Goal: Transaction & Acquisition: Purchase product/service

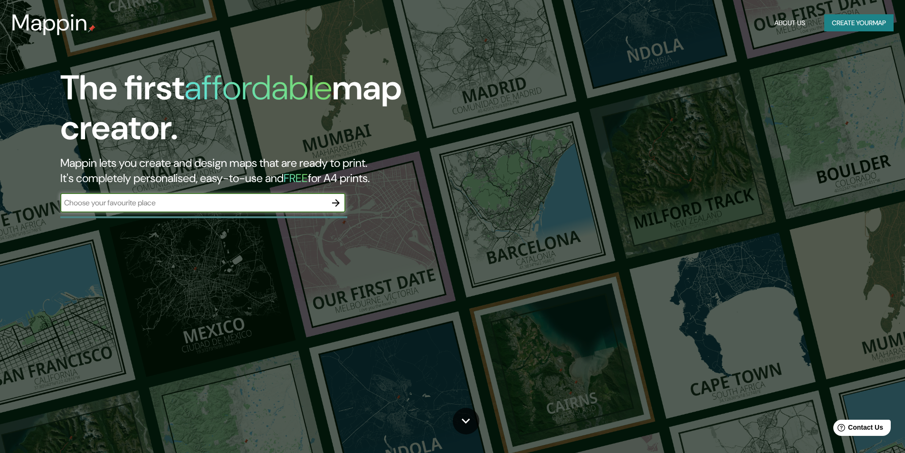
click at [170, 206] on input "text" at bounding box center [193, 202] width 266 height 11
type input "canoana"
click at [337, 204] on icon "button" at bounding box center [335, 202] width 11 height 11
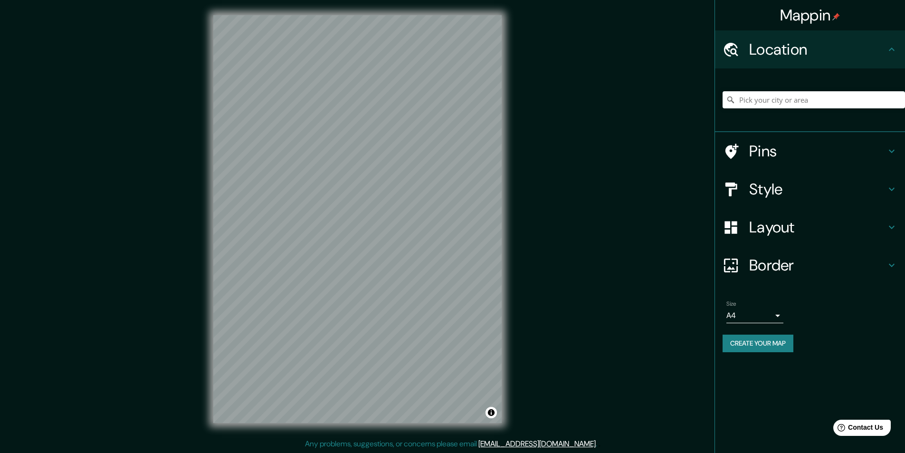
drag, startPoint x: 736, startPoint y: 114, endPoint x: 695, endPoint y: 113, distance: 40.9
drag, startPoint x: 695, startPoint y: 113, endPoint x: 762, endPoint y: 94, distance: 69.0
click at [762, 94] on input "Pick your city or area" at bounding box center [814, 99] width 182 height 17
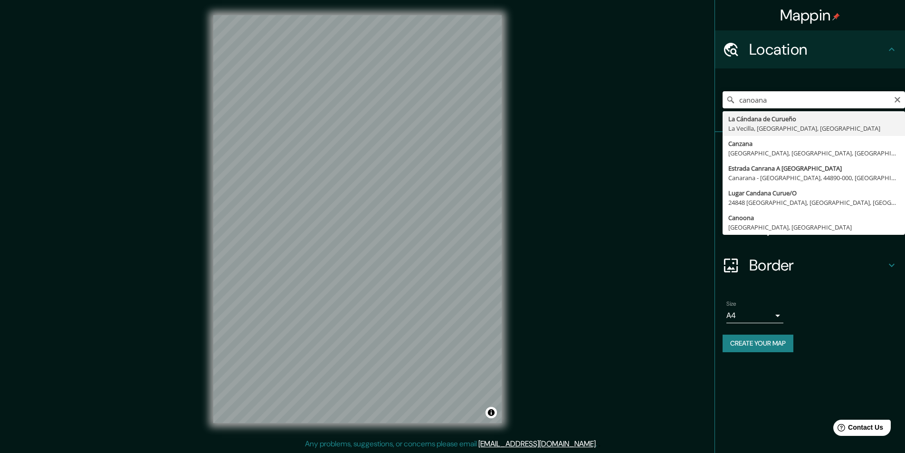
click at [754, 101] on input "canoana" at bounding box center [814, 99] width 182 height 17
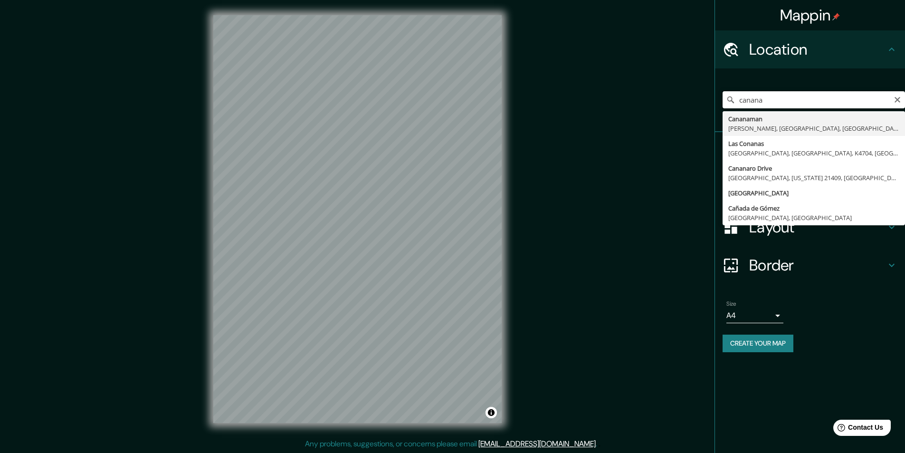
type input "canuana"
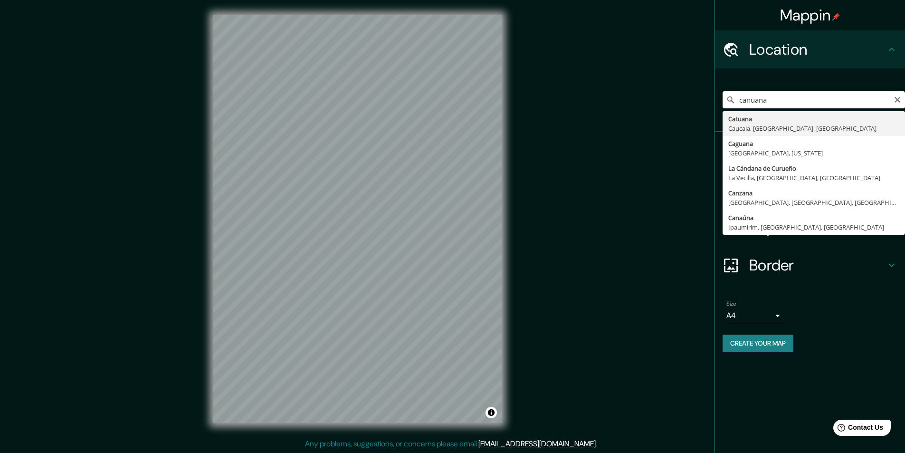
drag, startPoint x: 774, startPoint y: 101, endPoint x: 740, endPoint y: 100, distance: 34.2
click at [740, 100] on input "canuana" at bounding box center [814, 99] width 182 height 17
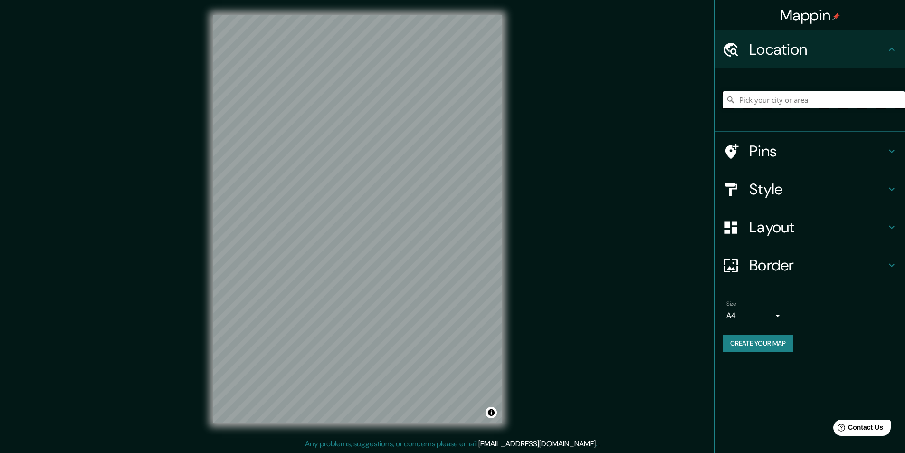
click at [799, 103] on input "Pick your city or area" at bounding box center [814, 99] width 182 height 17
paste input "Canuanã"
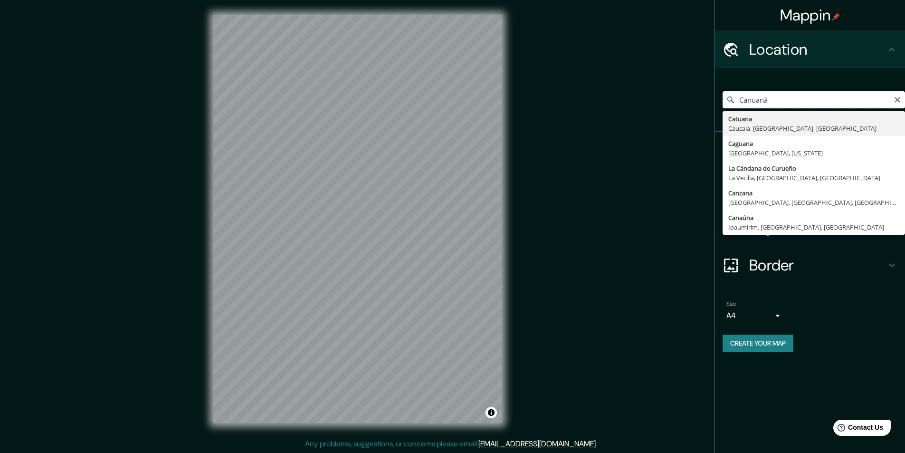
drag, startPoint x: 853, startPoint y: 95, endPoint x: 855, endPoint y: 105, distance: 10.5
drag, startPoint x: 855, startPoint y: 105, endPoint x: 795, endPoint y: 96, distance: 60.1
click at [795, 96] on input "Canuanã" at bounding box center [814, 99] width 182 height 17
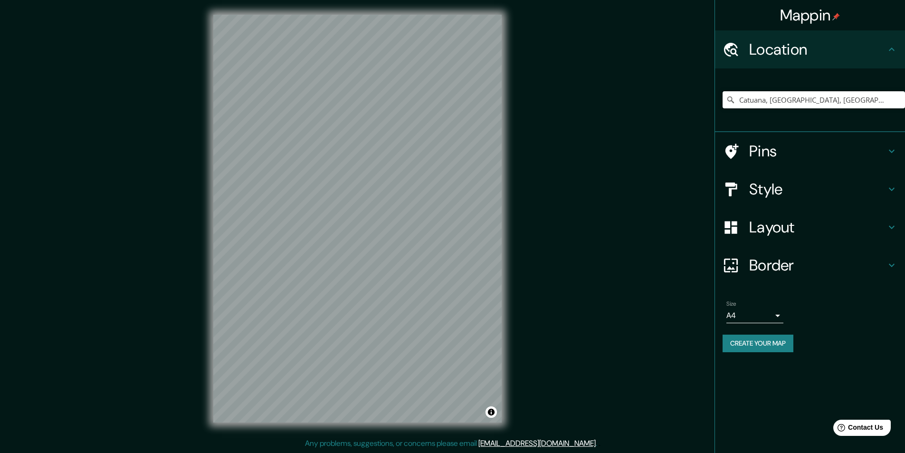
type input "Catuana, [GEOGRAPHIC_DATA], [GEOGRAPHIC_DATA], [GEOGRAPHIC_DATA]"
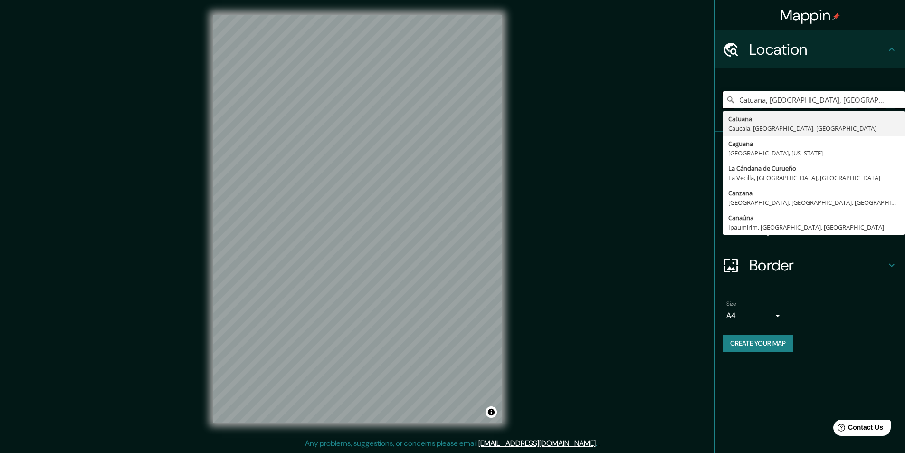
drag, startPoint x: 845, startPoint y: 99, endPoint x: 730, endPoint y: 108, distance: 115.3
click at [730, 108] on div "Catuana, [GEOGRAPHIC_DATA], [GEOGRAPHIC_DATA], [GEOGRAPHIC_DATA] Catuana [GEOGR…" at bounding box center [814, 100] width 182 height 48
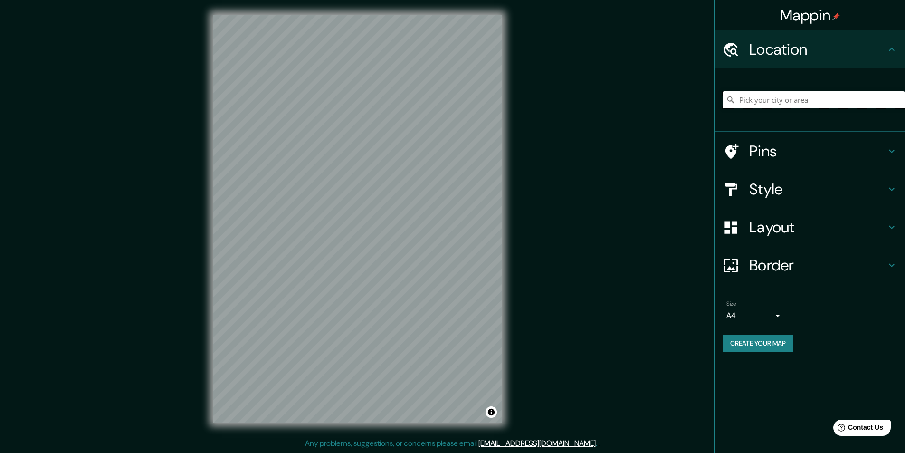
paste input "Formoso do Araguaia - State of [GEOGRAPHIC_DATA], 77470-000, [GEOGRAPHIC_DATA]"
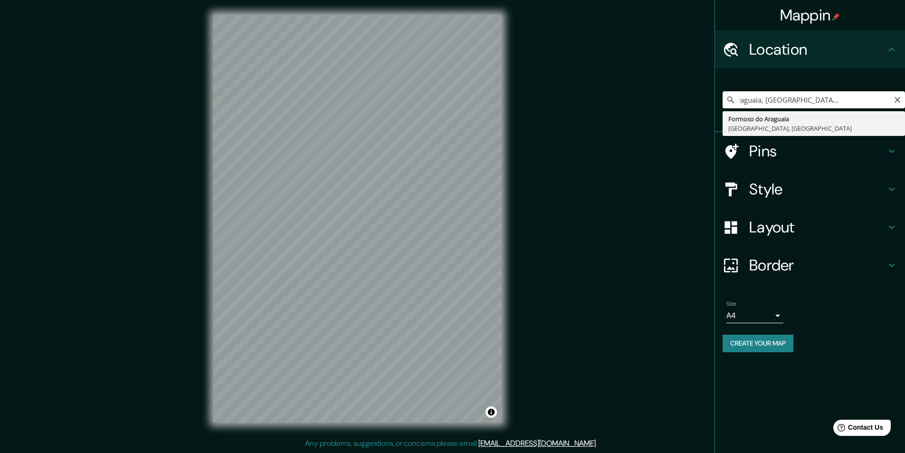
scroll to position [0, 0]
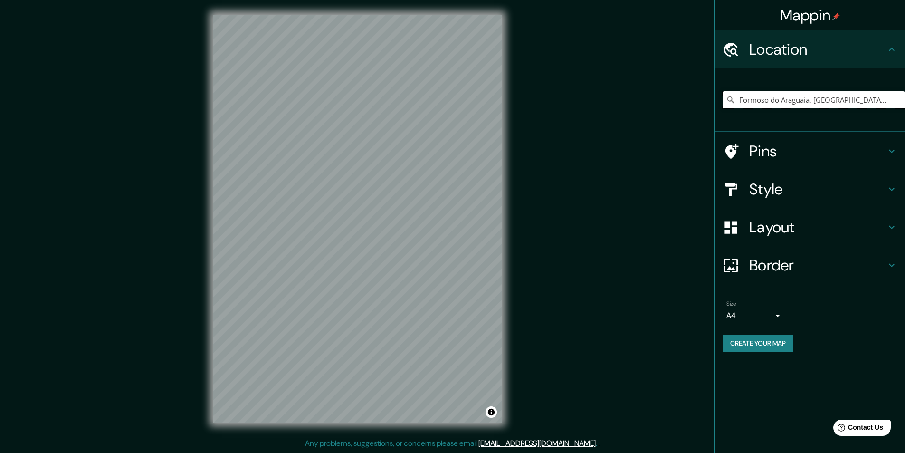
type input "Formoso do Araguaia, [GEOGRAPHIC_DATA], [GEOGRAPHIC_DATA]"
drag, startPoint x: 898, startPoint y: 88, endPoint x: 689, endPoint y: 131, distance: 213.5
click at [685, 130] on div "Mappin Location [GEOGRAPHIC_DATA], [GEOGRAPHIC_DATA], [GEOGRAPHIC_DATA] Formoso…" at bounding box center [452, 226] width 905 height 453
click at [898, 102] on icon "Clear" at bounding box center [898, 100] width 8 height 8
click at [762, 102] on input "Pick your city or area" at bounding box center [814, 99] width 182 height 17
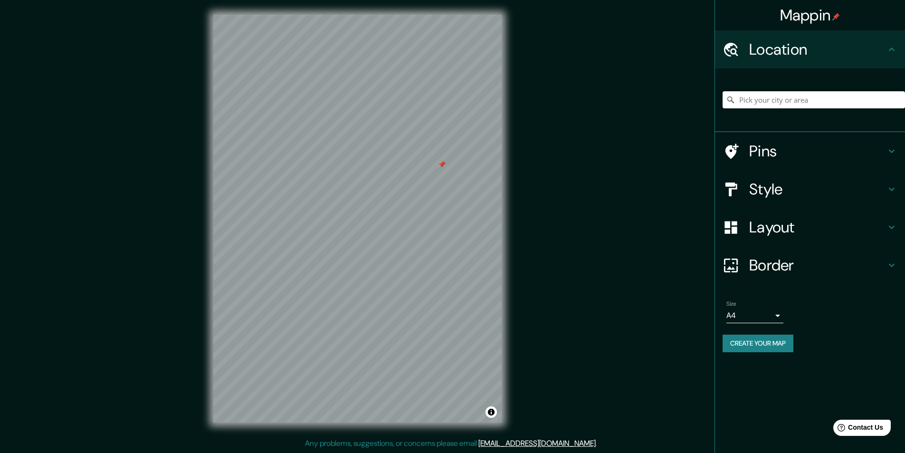
paste input "Fundação Bradesco - Canuanã"
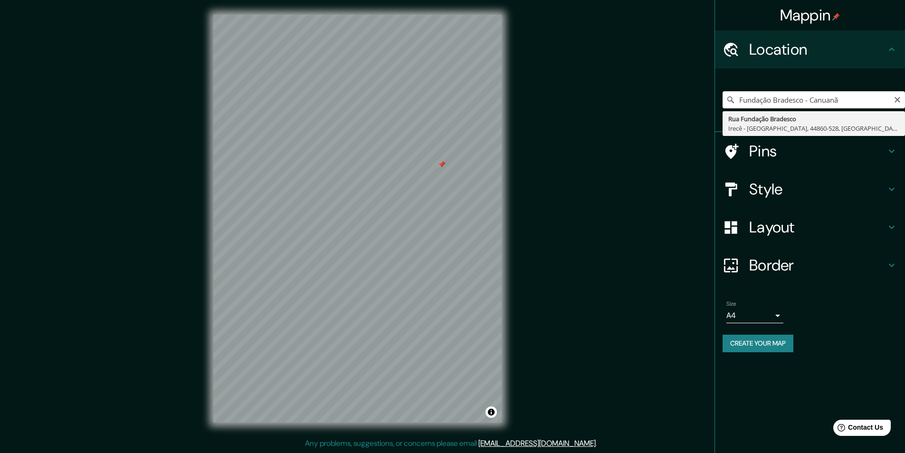
type input "[GEOGRAPHIC_DATA], [GEOGRAPHIC_DATA] - [GEOGRAPHIC_DATA], 44860-528, [GEOGRAPHI…"
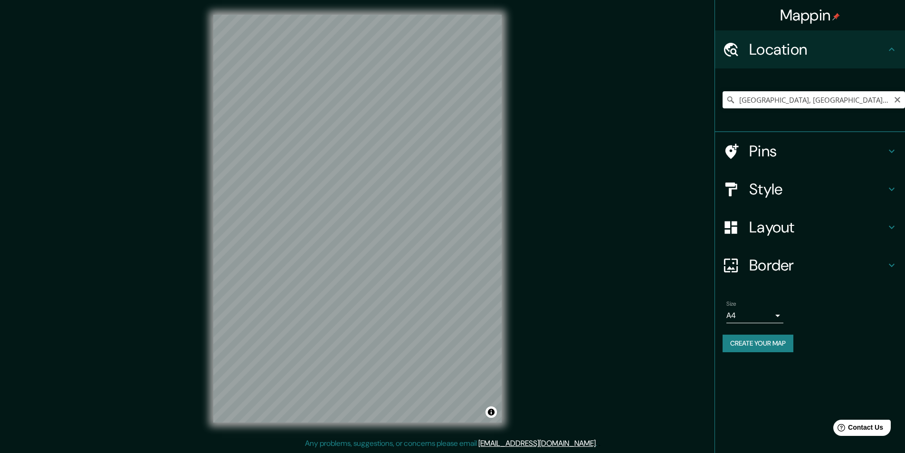
drag, startPoint x: 896, startPoint y: 100, endPoint x: 815, endPoint y: 100, distance: 81.7
click at [815, 100] on div "[GEOGRAPHIC_DATA], [GEOGRAPHIC_DATA] - [GEOGRAPHIC_DATA], 44860-528, [GEOGRAPHI…" at bounding box center [814, 99] width 182 height 17
click at [897, 101] on icon "Clear" at bounding box center [898, 100] width 6 height 6
click at [896, 48] on icon at bounding box center [891, 49] width 11 height 11
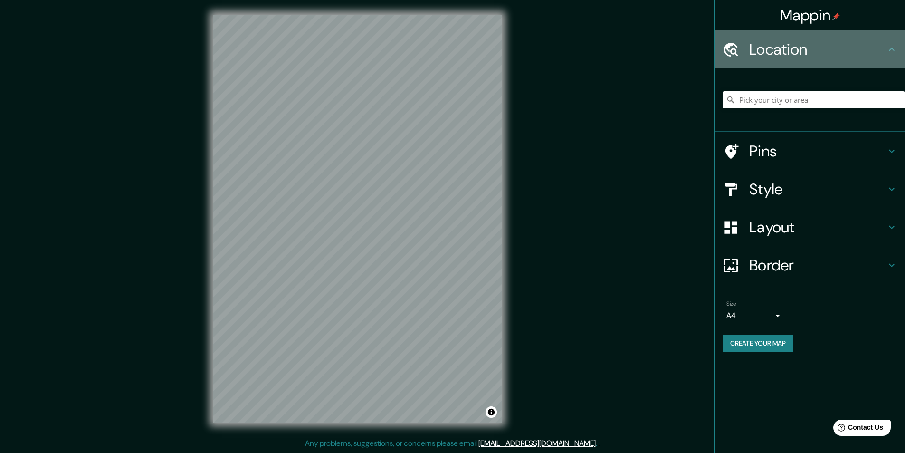
drag, startPoint x: 798, startPoint y: 50, endPoint x: 787, endPoint y: 50, distance: 10.9
click at [787, 50] on h4 "Location" at bounding box center [817, 49] width 137 height 19
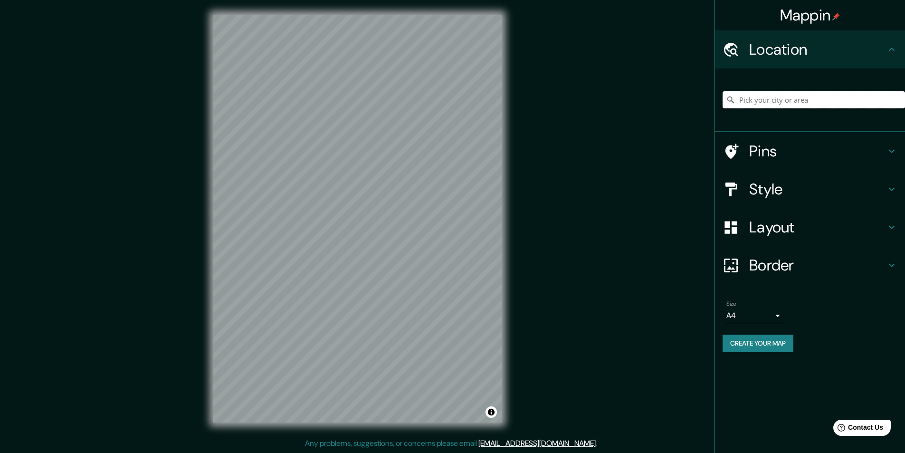
click at [806, 98] on input "Pick your city or area" at bounding box center [814, 99] width 182 height 17
paste input "Fundação Bradesco - Canuanã"
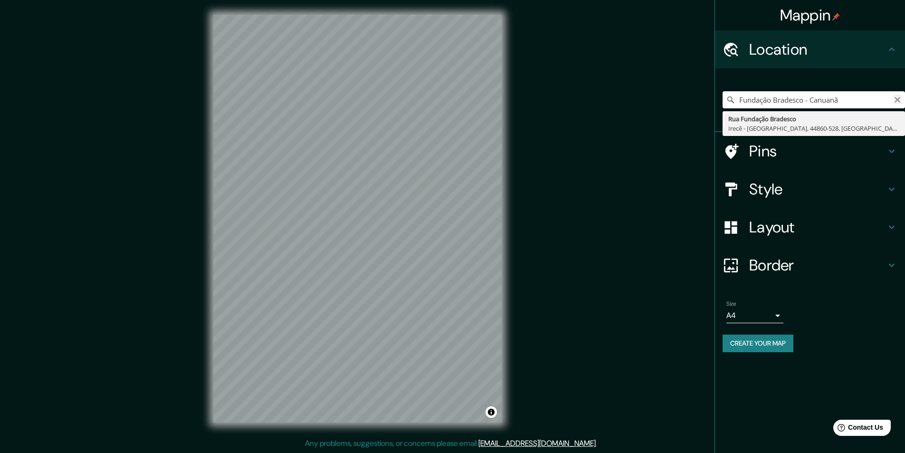
type input "Fundação Bradesco - Canuanã"
click at [898, 103] on icon "Clear" at bounding box center [898, 100] width 8 height 8
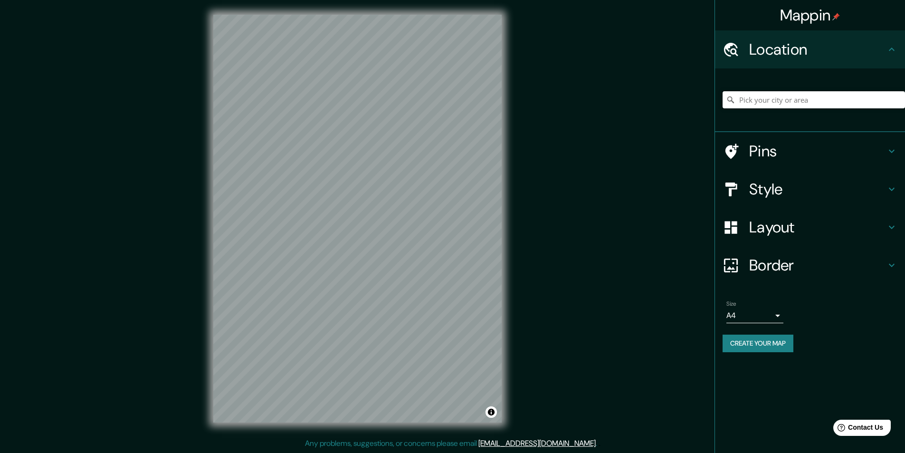
paste input "-11.933070, -49.887619"
type input "-11.933070, -49.887619"
drag, startPoint x: 829, startPoint y: 101, endPoint x: 715, endPoint y: 103, distance: 113.6
click at [721, 103] on div "-11.933070, -49.887619 No results found" at bounding box center [810, 100] width 190 height 64
click at [786, 102] on input "Pick your city or area" at bounding box center [814, 99] width 182 height 17
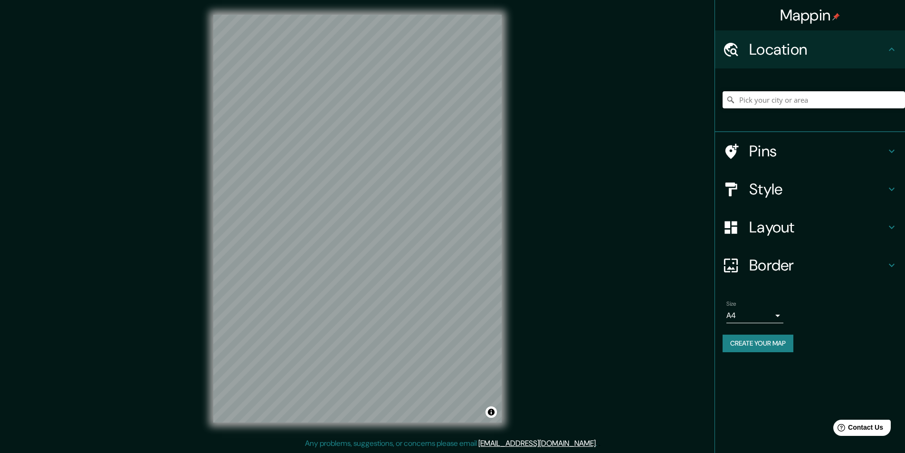
paste input "[GEOGRAPHIC_DATA] OU KANOANA YNYRA"
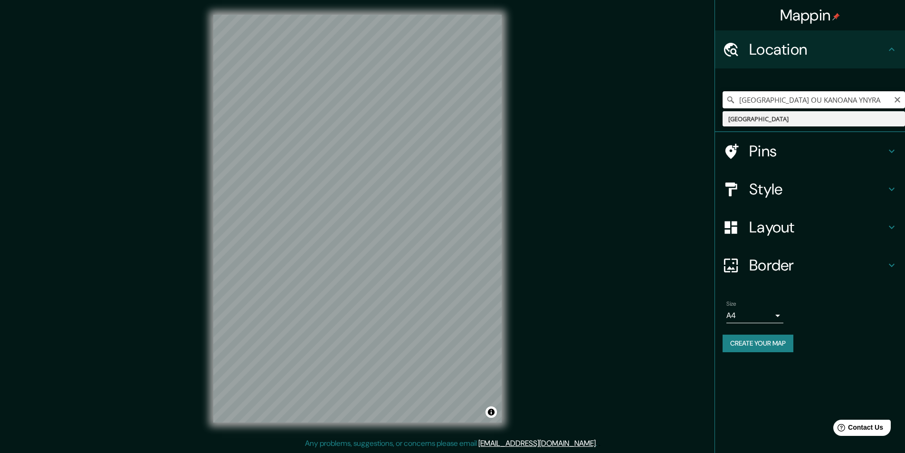
type input "[GEOGRAPHIC_DATA]"
drag, startPoint x: 784, startPoint y: 101, endPoint x: 707, endPoint y: 106, distance: 77.6
click at [707, 106] on div "Mappin Location [GEOGRAPHIC_DATA] [GEOGRAPHIC_DATA] Pins Style Layout Border Ch…" at bounding box center [452, 226] width 905 height 453
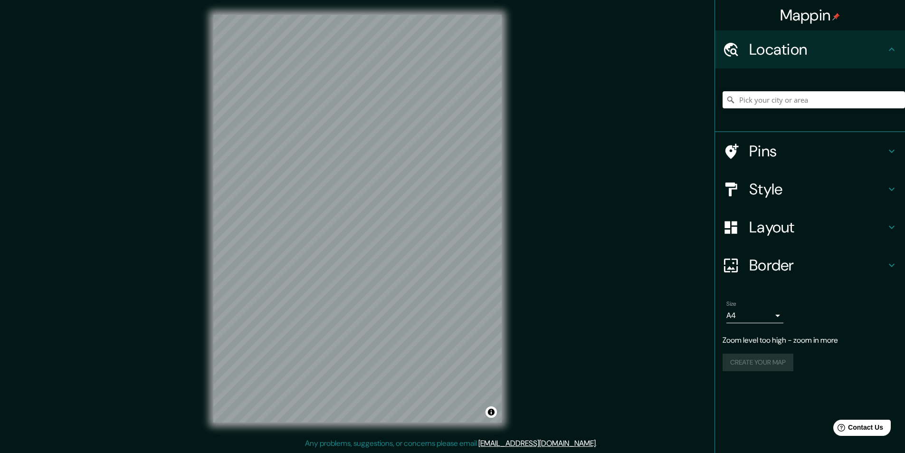
click at [745, 100] on input "Pick your city or area" at bounding box center [814, 99] width 182 height 17
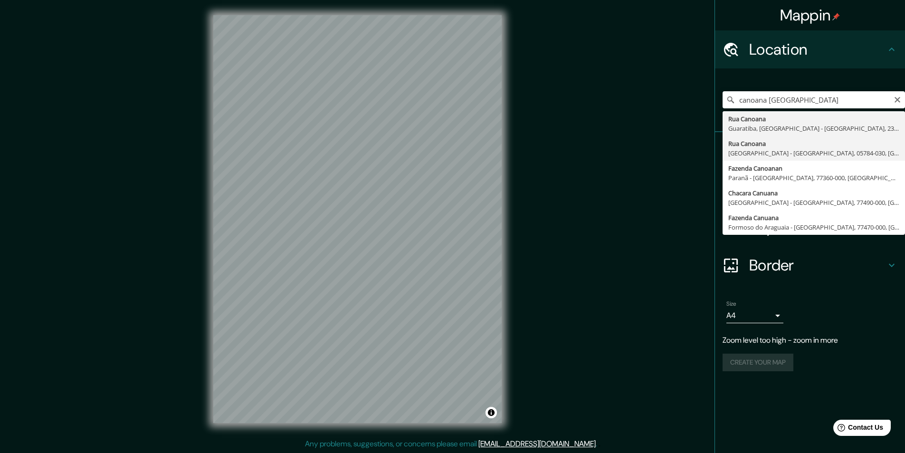
type input "[GEOGRAPHIC_DATA], [GEOGRAPHIC_DATA] - [GEOGRAPHIC_DATA], 05784-030, [GEOGRAPHI…"
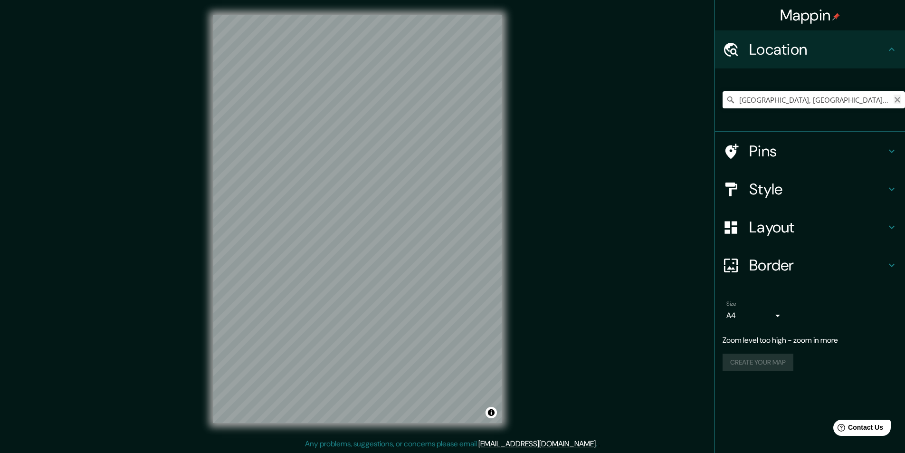
click at [900, 100] on icon "Clear" at bounding box center [898, 100] width 8 height 8
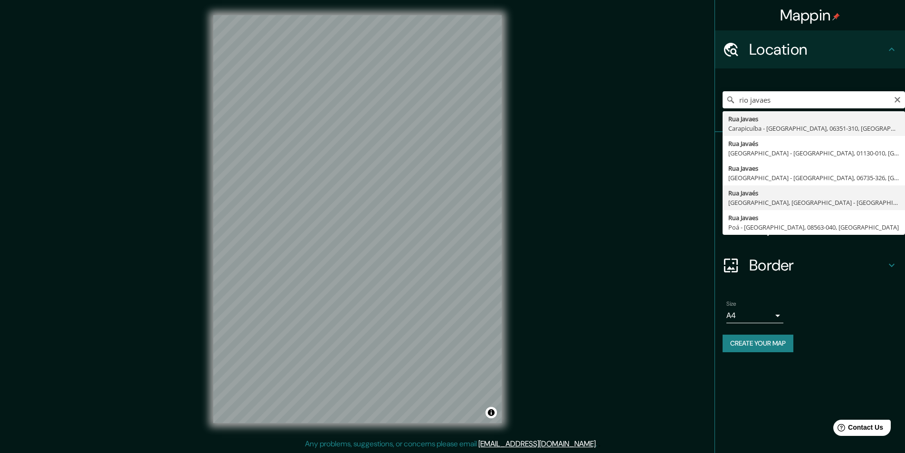
type input "[GEOGRAPHIC_DATA], [GEOGRAPHIC_DATA], [GEOGRAPHIC_DATA] - [GEOGRAPHIC_DATA], 09…"
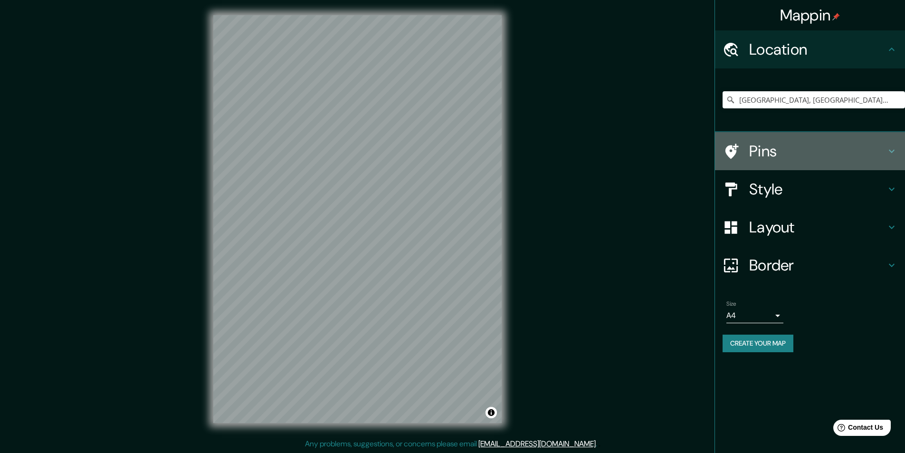
drag, startPoint x: 856, startPoint y: 144, endPoint x: 812, endPoint y: 155, distance: 45.1
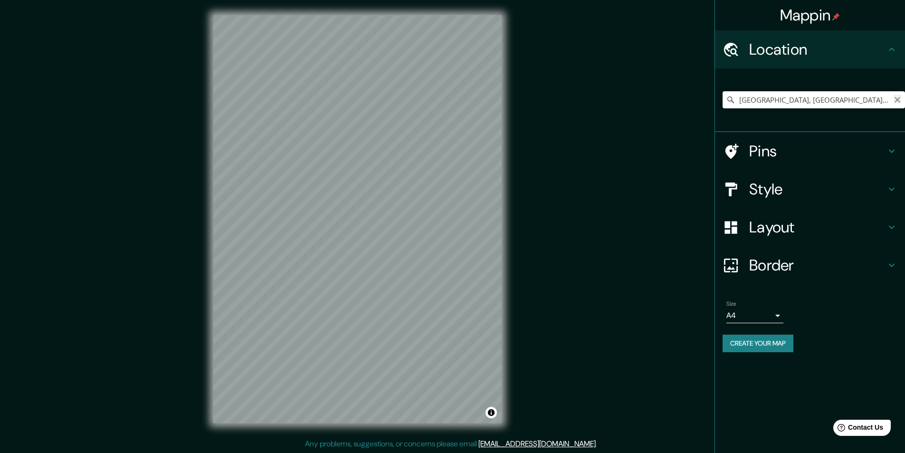
drag, startPoint x: 810, startPoint y: 156, endPoint x: 897, endPoint y: 96, distance: 106.2
click at [897, 96] on div "[GEOGRAPHIC_DATA], [GEOGRAPHIC_DATA], [GEOGRAPHIC_DATA] - [GEOGRAPHIC_DATA], 09…" at bounding box center [814, 99] width 182 height 17
click at [897, 104] on input "[GEOGRAPHIC_DATA], [GEOGRAPHIC_DATA], [GEOGRAPHIC_DATA] - [GEOGRAPHIC_DATA], 09…" at bounding box center [814, 99] width 182 height 17
click at [897, 100] on icon "Clear" at bounding box center [898, 100] width 6 height 6
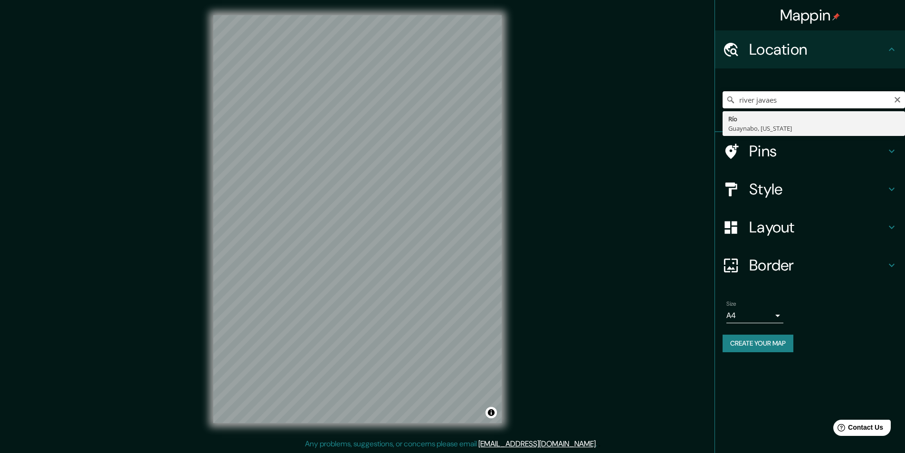
type input "[GEOGRAPHIC_DATA], [GEOGRAPHIC_DATA], [US_STATE]"
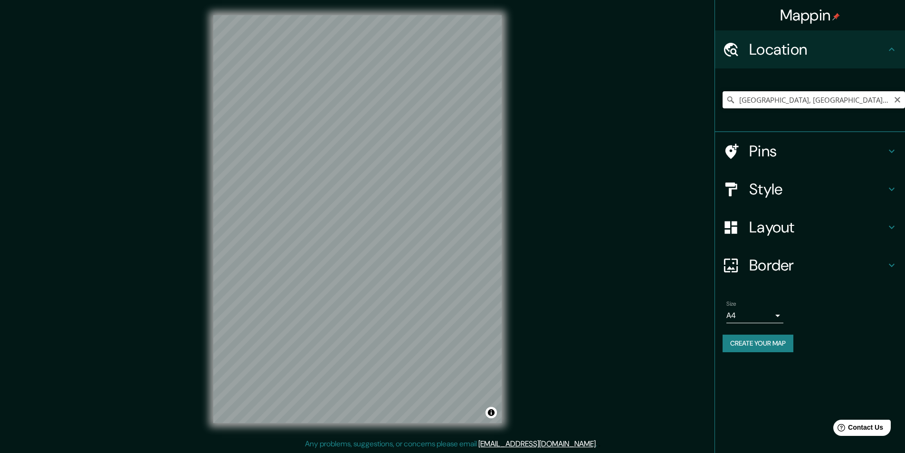
drag, startPoint x: 848, startPoint y: 106, endPoint x: 690, endPoint y: 105, distance: 158.2
click at [690, 105] on div "Mappin Location [GEOGRAPHIC_DATA], [GEOGRAPHIC_DATA], [US_STATE] [GEOGRAPHIC_DA…" at bounding box center [452, 226] width 905 height 453
click at [743, 105] on input "Pick your city or area" at bounding box center [814, 99] width 182 height 17
drag, startPoint x: 876, startPoint y: 114, endPoint x: 899, endPoint y: 100, distance: 26.4
click at [899, 100] on div "[GEOGRAPHIC_DATA], [US_STATE], [GEOGRAPHIC_DATA] [GEOGRAPHIC_DATA] [US_STATE], …" at bounding box center [814, 99] width 182 height 17
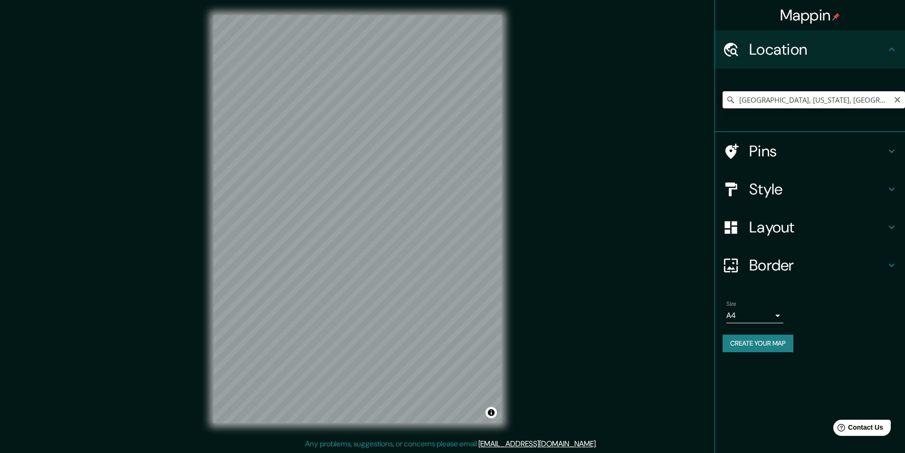
drag, startPoint x: 843, startPoint y: 101, endPoint x: 758, endPoint y: 102, distance: 85.5
click at [758, 102] on input "[GEOGRAPHIC_DATA], [US_STATE], [GEOGRAPHIC_DATA]" at bounding box center [814, 99] width 182 height 17
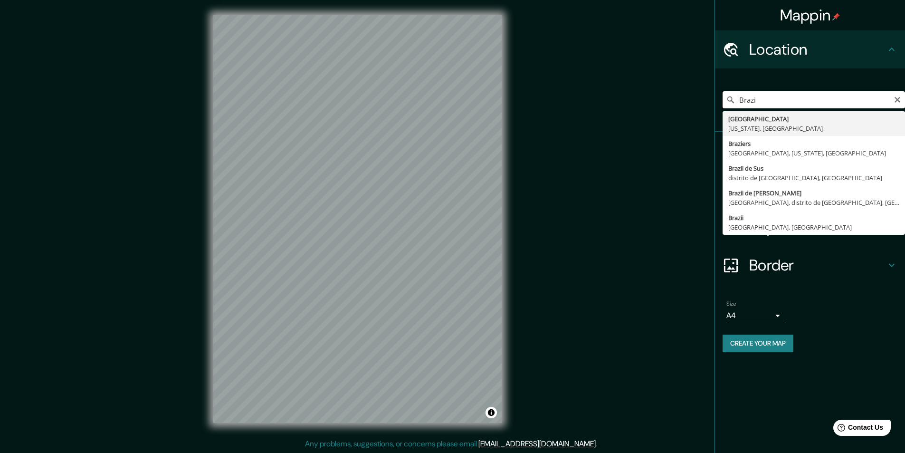
click at [777, 99] on input "Brazi" at bounding box center [814, 99] width 182 height 17
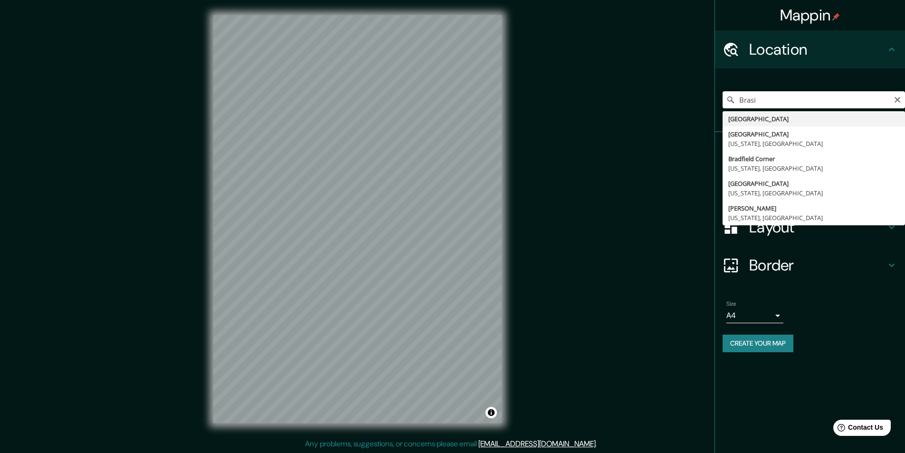
type input "[GEOGRAPHIC_DATA]"
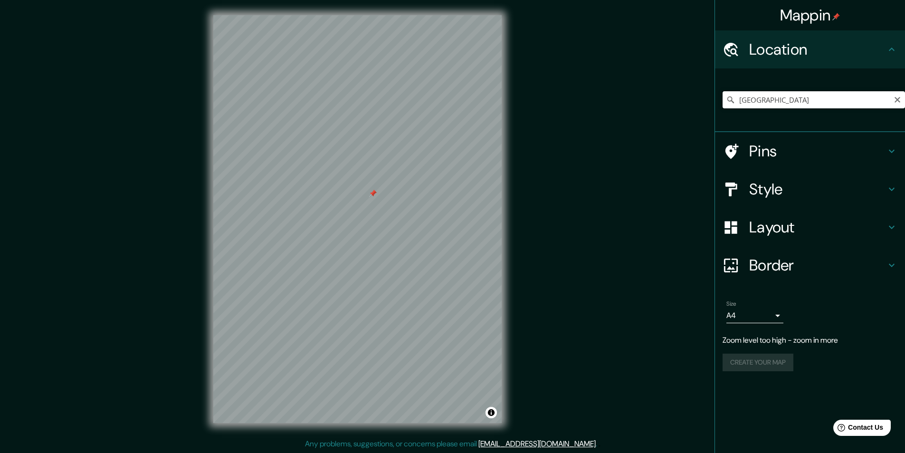
click at [765, 101] on input "[GEOGRAPHIC_DATA]" at bounding box center [814, 99] width 182 height 17
drag, startPoint x: 765, startPoint y: 101, endPoint x: 707, endPoint y: 102, distance: 58.0
click at [707, 102] on div "Mappin Location [GEOGRAPHIC_DATA] [GEOGRAPHIC_DATA] [GEOGRAPHIC_DATA] [GEOGRAPH…" at bounding box center [452, 226] width 905 height 453
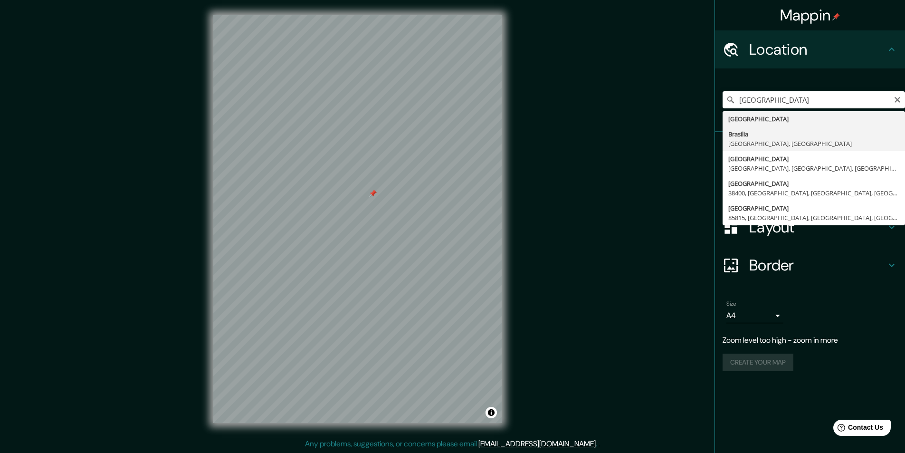
type input "[GEOGRAPHIC_DATA], [GEOGRAPHIC_DATA], [GEOGRAPHIC_DATA]"
